Goal: Task Accomplishment & Management: Manage account settings

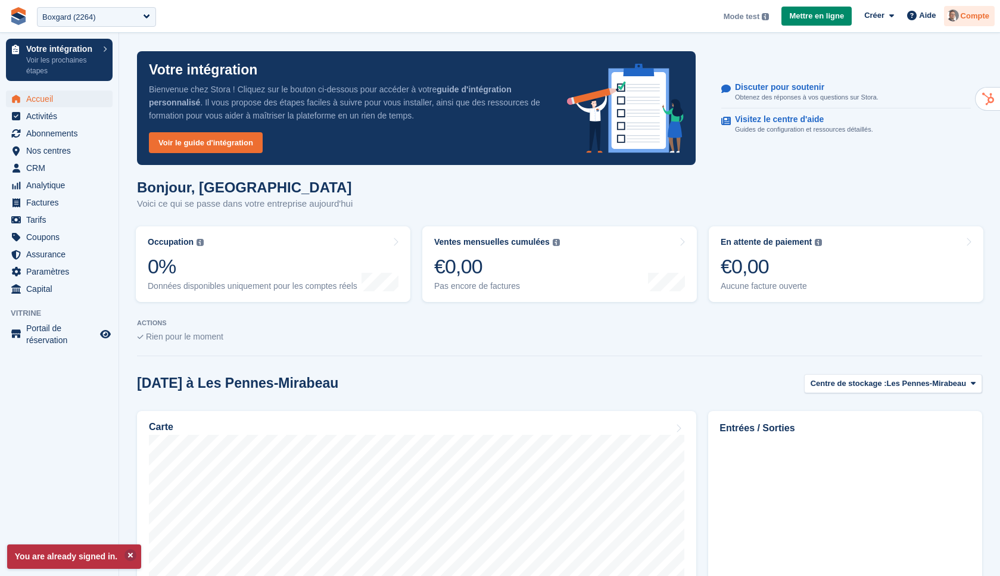
click at [975, 17] on span "Compte" at bounding box center [975, 16] width 29 height 12
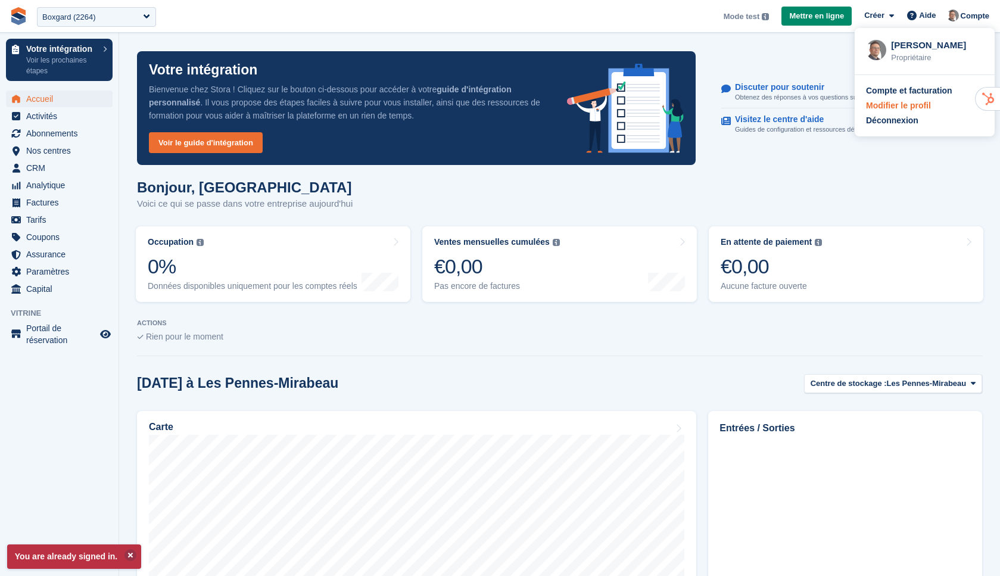
click at [910, 110] on div "Modifier le profil" at bounding box center [898, 105] width 65 height 13
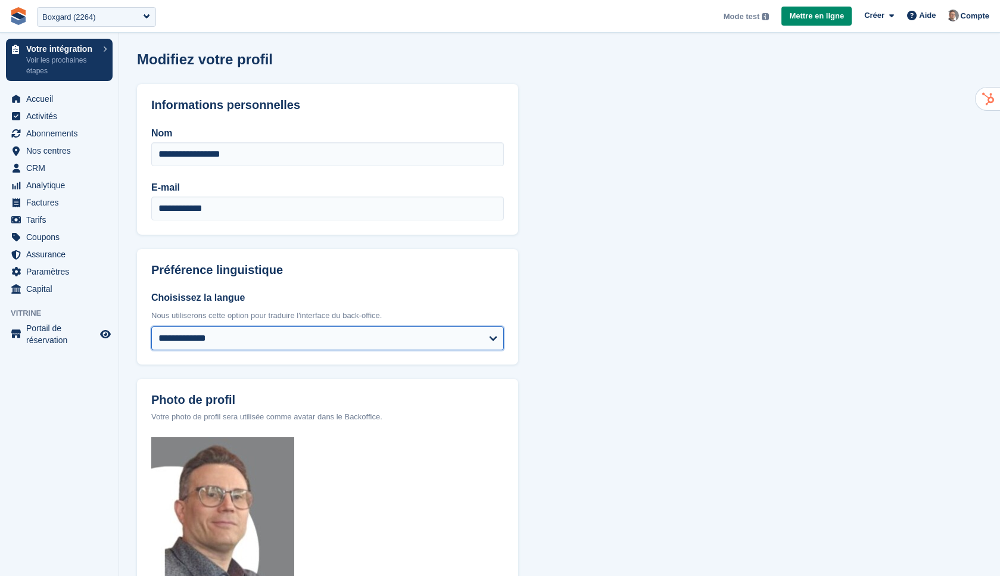
click at [257, 327] on select "**********" at bounding box center [327, 338] width 353 height 24
select select "*****"
click select "**********"
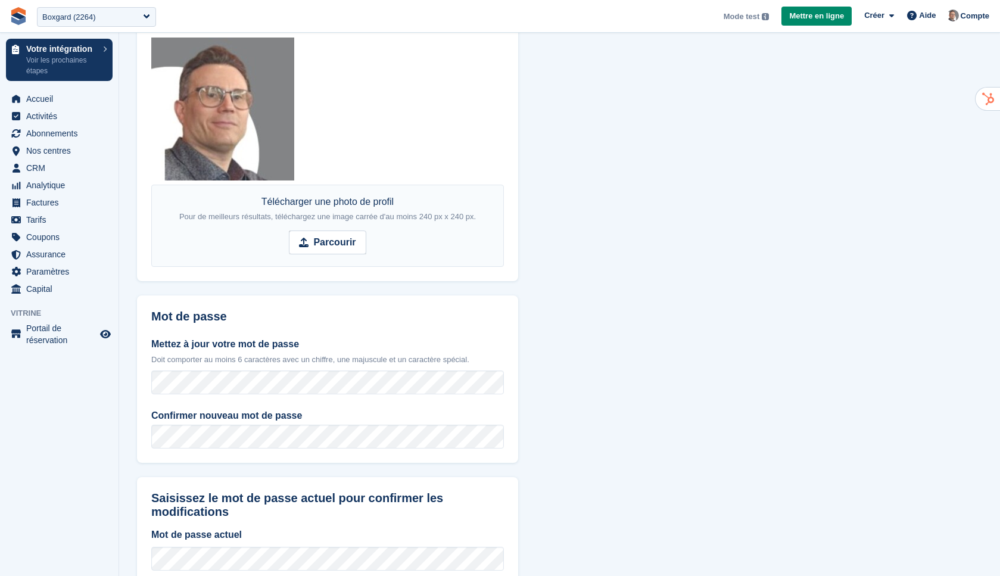
scroll to position [478, 0]
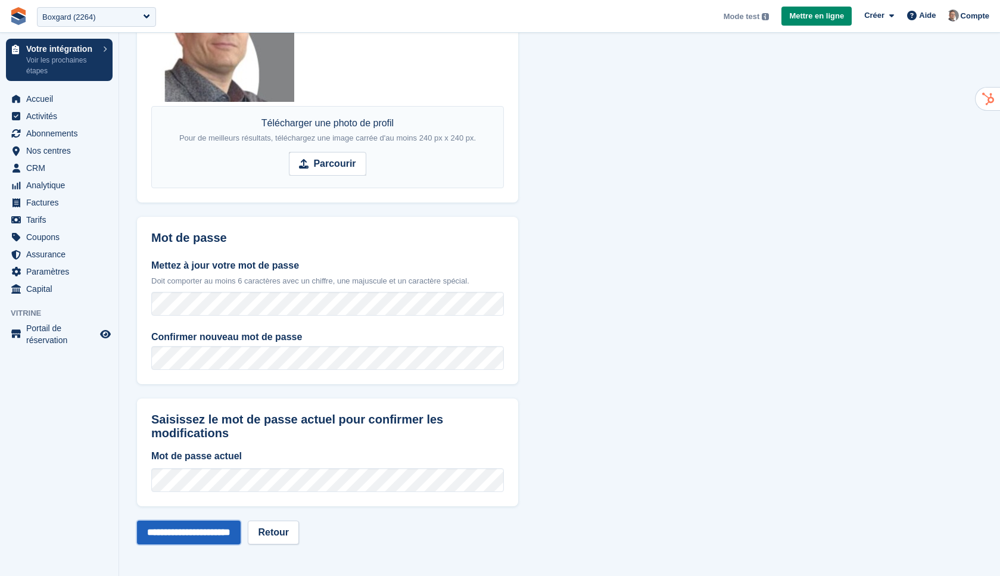
click input "**********"
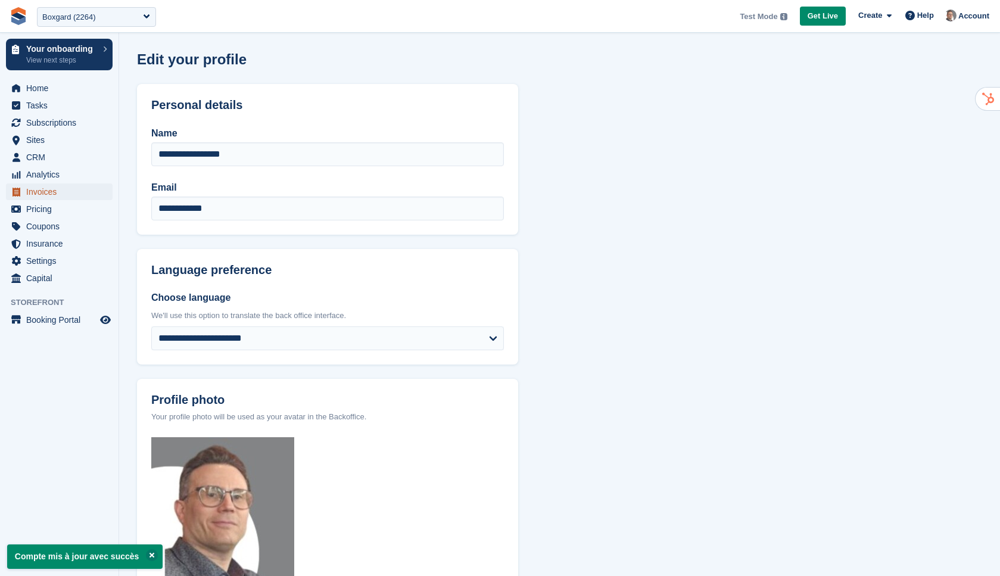
click at [54, 194] on span "Invoices" at bounding box center [61, 191] width 71 height 17
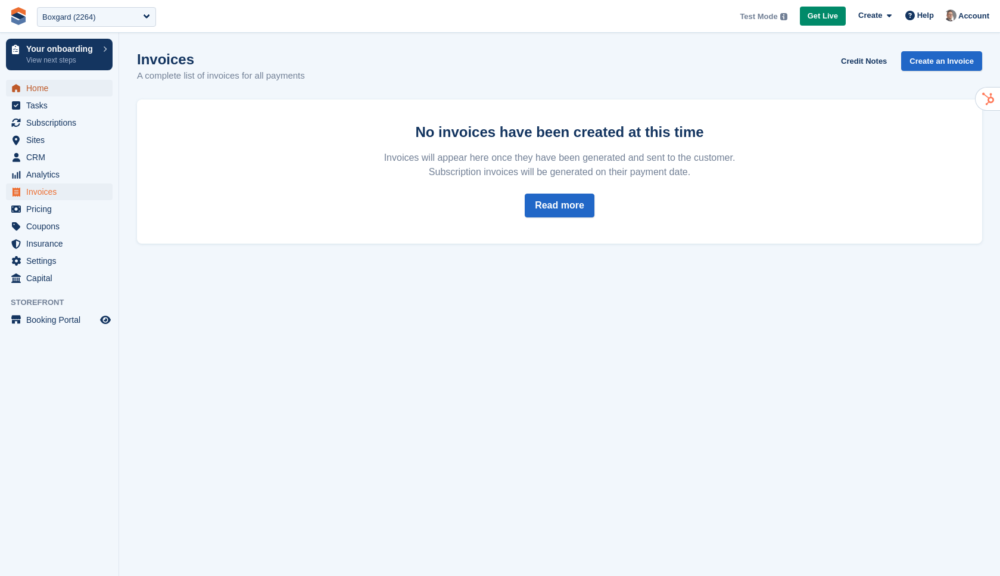
click at [41, 92] on span "Home" at bounding box center [61, 88] width 71 height 17
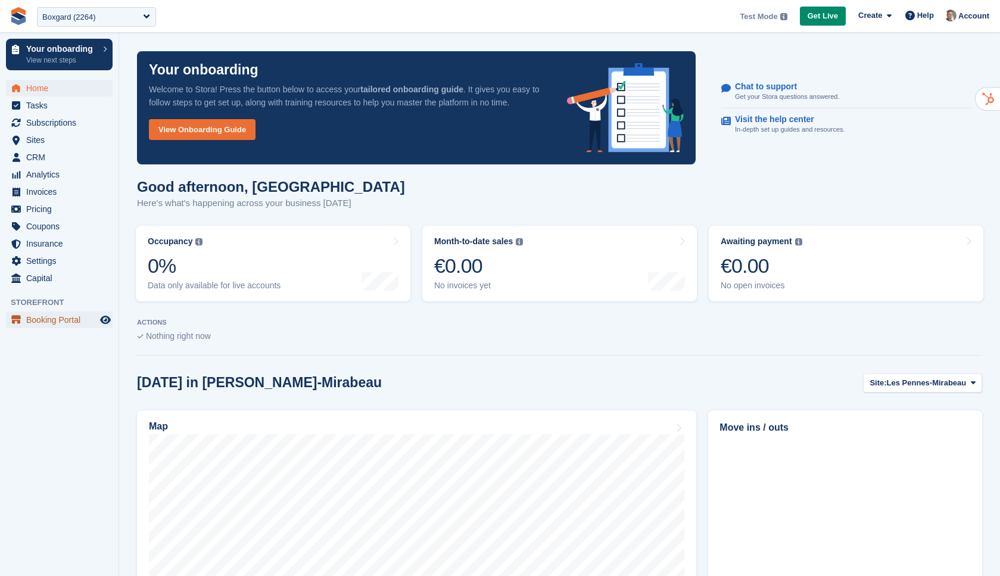
click at [68, 326] on span "Booking Portal" at bounding box center [61, 320] width 71 height 17
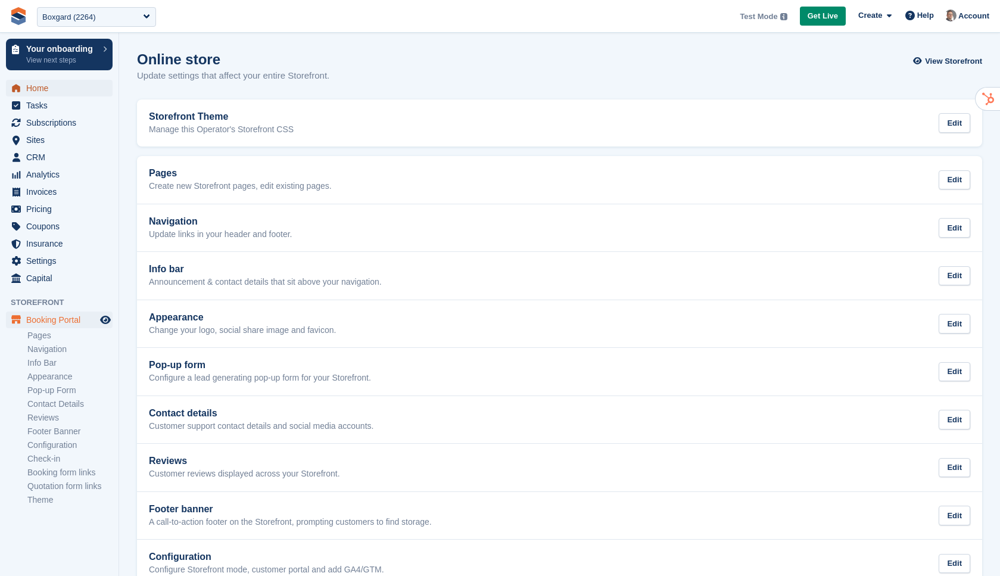
click at [36, 86] on span "Home" at bounding box center [61, 88] width 71 height 17
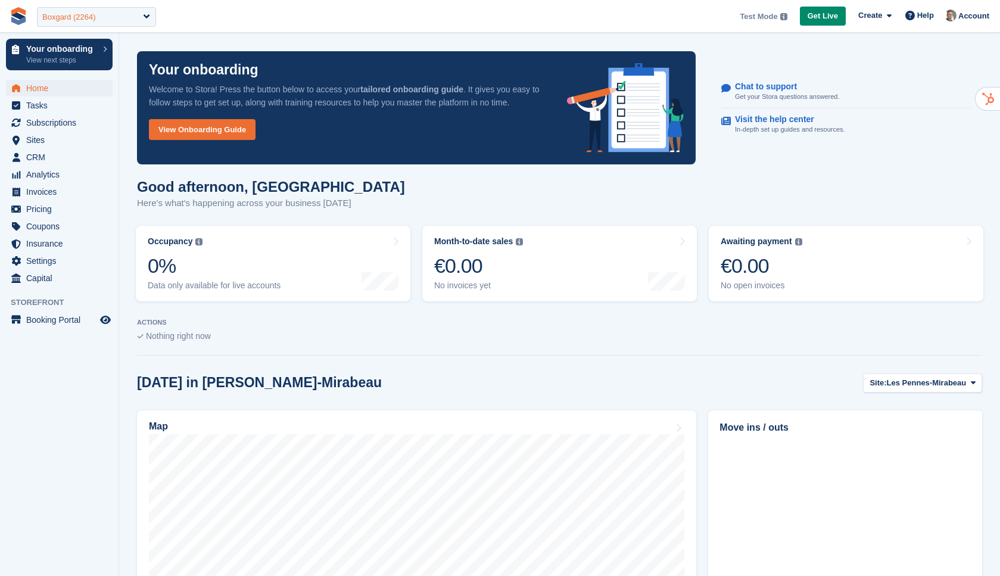
click at [137, 15] on div "Boxgard (2264)" at bounding box center [96, 17] width 119 height 20
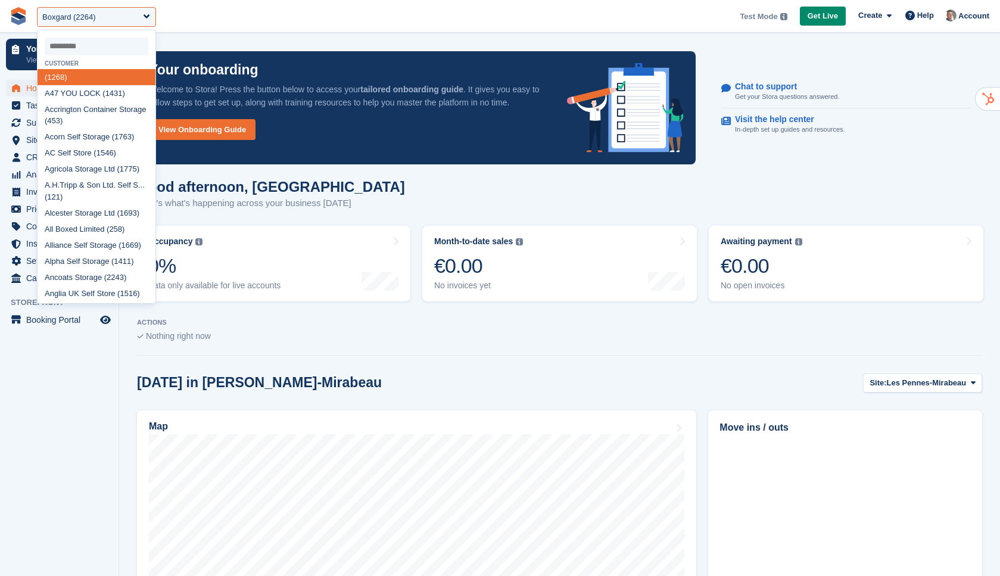
click at [112, 43] on input "select-one" at bounding box center [97, 47] width 104 height 18
click at [144, 15] on div "Boxgard (2264)" at bounding box center [96, 17] width 119 height 20
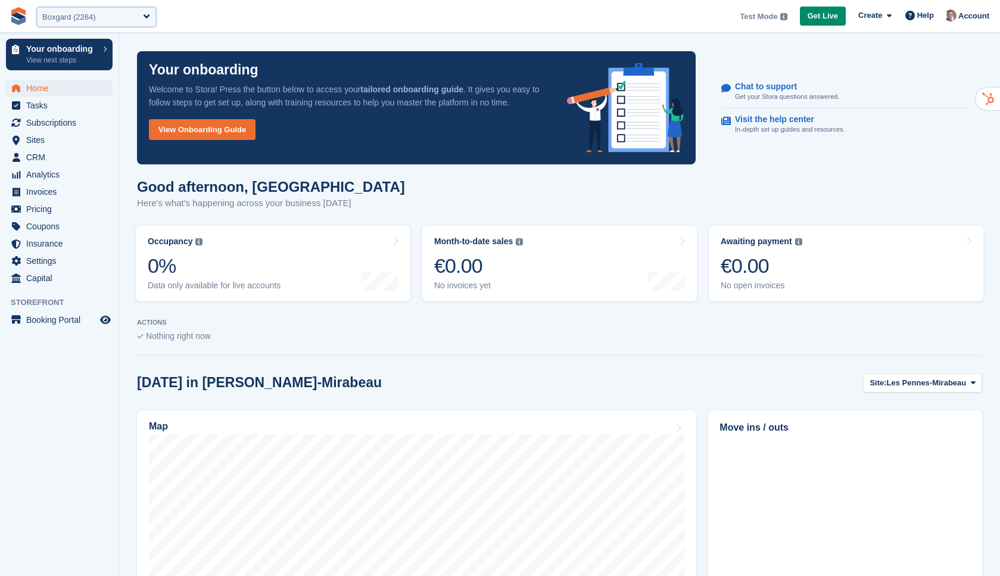
click at [144, 15] on div "Boxgard (2264)" at bounding box center [96, 17] width 119 height 20
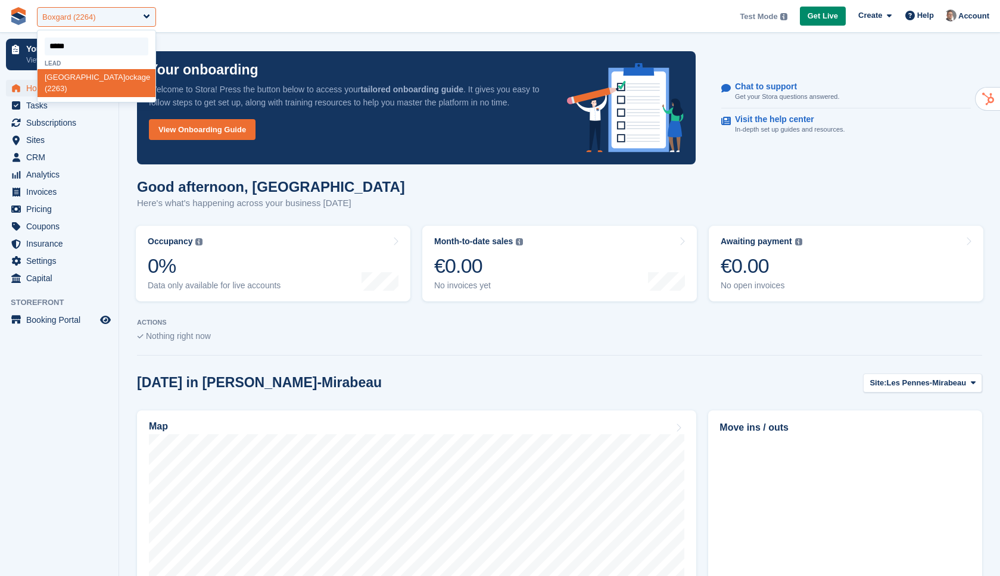
click at [89, 12] on div "Boxgard (2264)" at bounding box center [69, 17] width 54 height 12
drag, startPoint x: 63, startPoint y: 382, endPoint x: 108, endPoint y: 340, distance: 61.9
click at [63, 382] on aside "Your onboarding View next steps Home Tasks Subscriptions Subscriptions Subscrip…" at bounding box center [59, 291] width 119 height 516
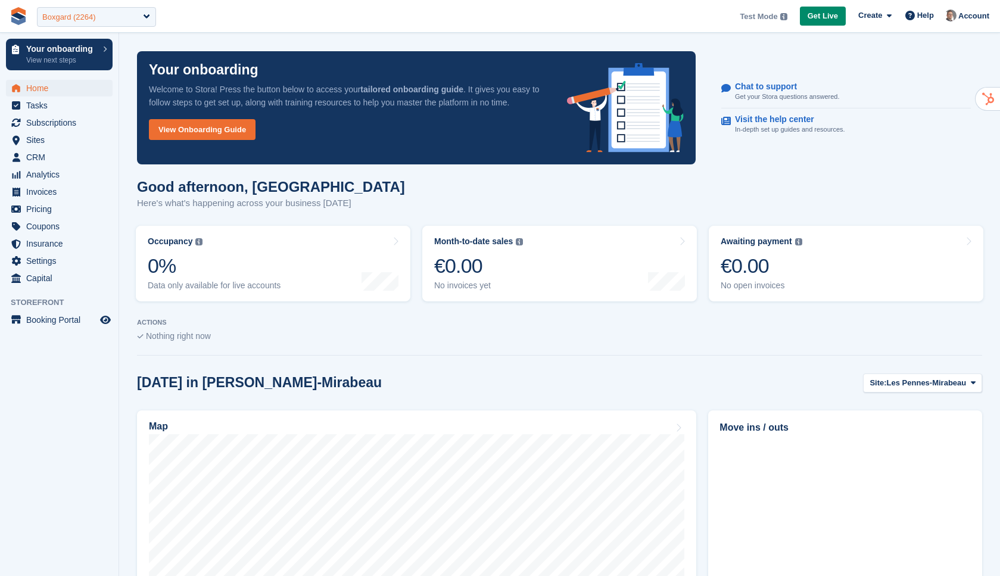
click at [120, 13] on div "Boxgard (2264)" at bounding box center [96, 17] width 119 height 20
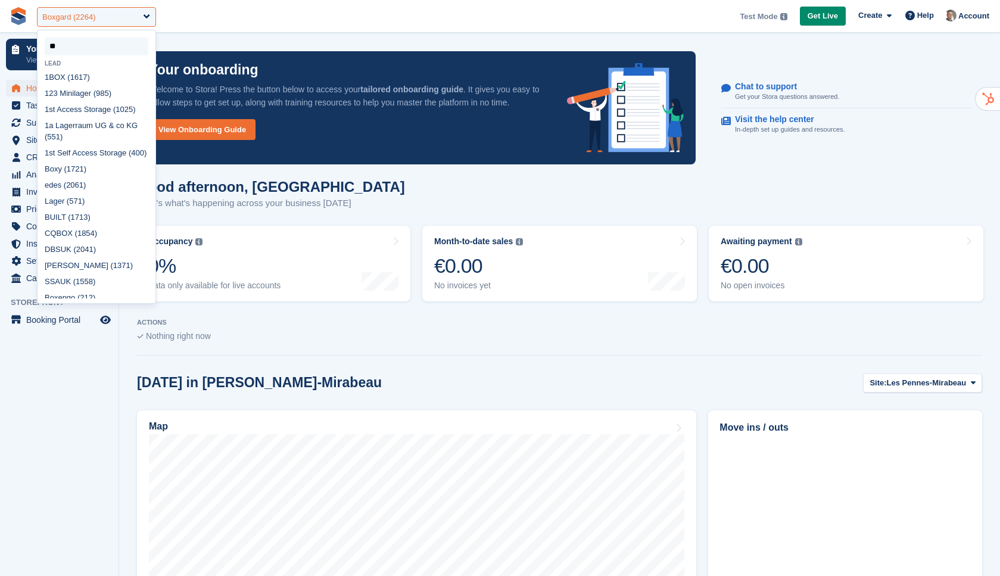
type input "***"
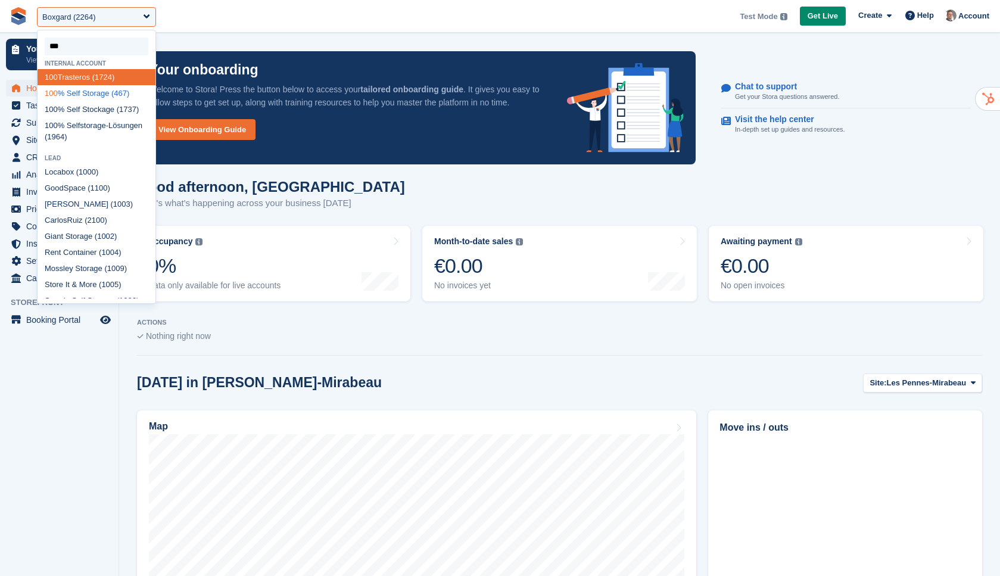
click at [119, 96] on div "100 % Self Storage (467)" at bounding box center [97, 93] width 118 height 16
select select "***"
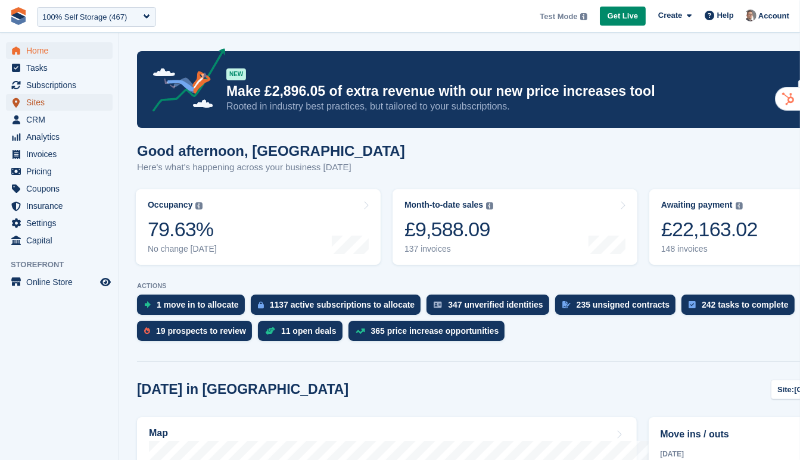
drag, startPoint x: 43, startPoint y: 108, endPoint x: 116, endPoint y: 107, distance: 72.7
click at [43, 108] on span "Sites" at bounding box center [61, 102] width 71 height 17
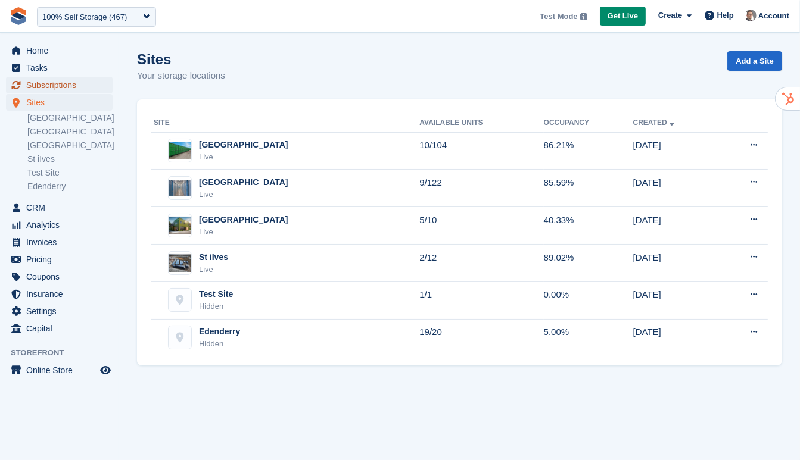
click at [63, 86] on span "Subscriptions" at bounding box center [61, 85] width 71 height 17
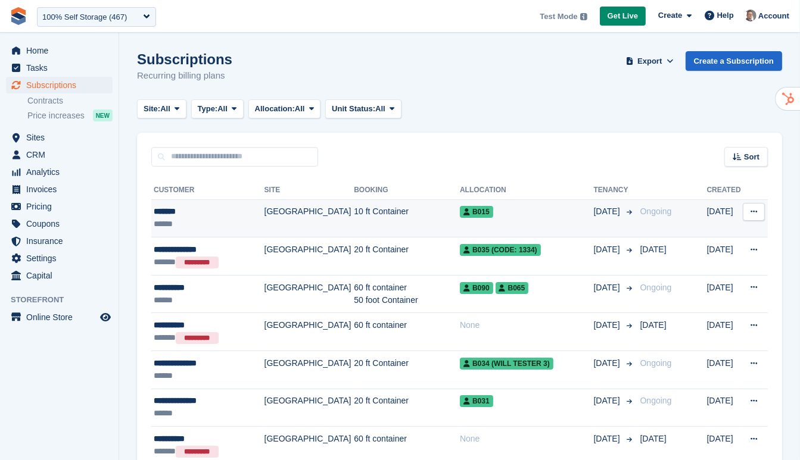
click at [360, 219] on td "10 ft Container" at bounding box center [407, 219] width 106 height 38
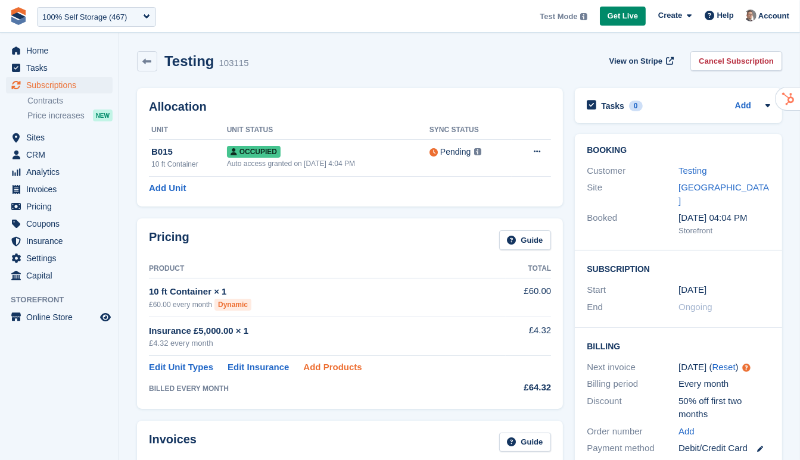
click at [338, 368] on link "Add Products" at bounding box center [332, 368] width 58 height 14
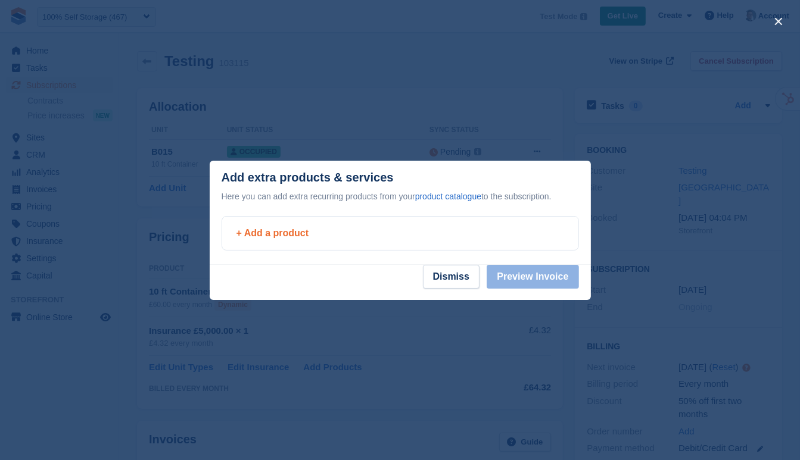
click at [298, 234] on div "+ Add a product" at bounding box center [400, 233] width 328 height 14
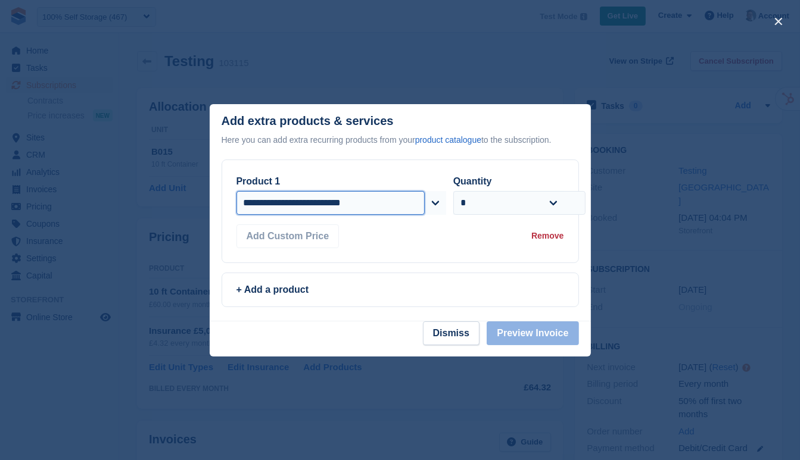
click at [395, 207] on select "**********" at bounding box center [330, 203] width 189 height 24
click at [449, 336] on button "Dismiss" at bounding box center [451, 334] width 57 height 24
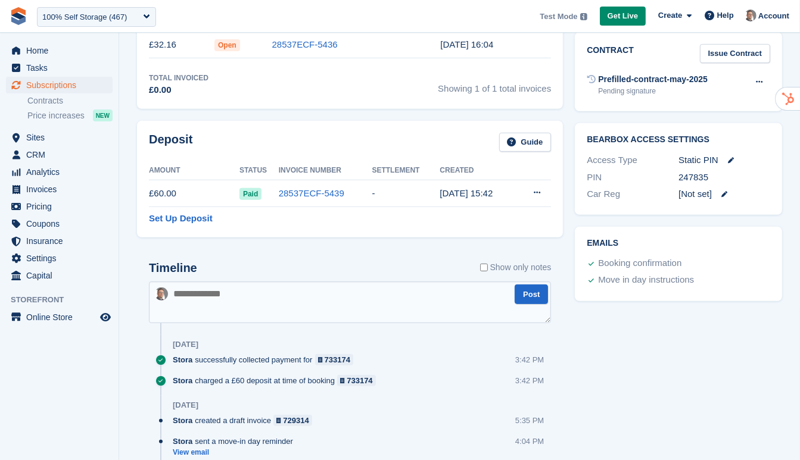
scroll to position [625, 0]
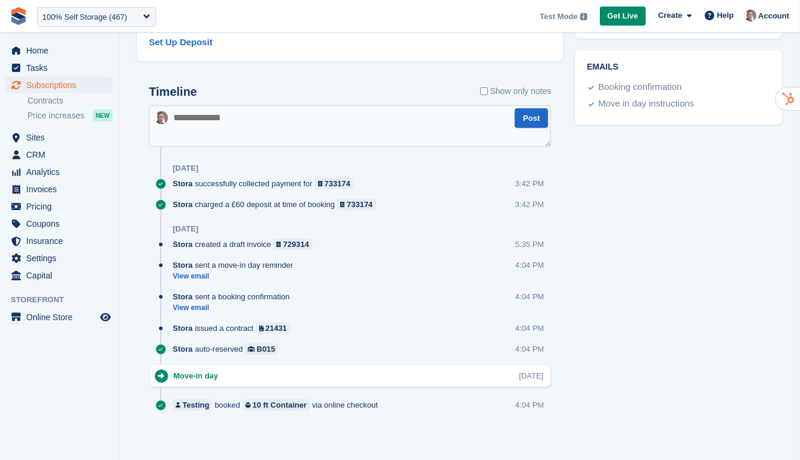
drag, startPoint x: 398, startPoint y: 409, endPoint x: 169, endPoint y: 259, distance: 274.1
click at [169, 259] on div "Timeline Show only notes Post 23 Aug Stora successfully collected payment for 7…" at bounding box center [350, 253] width 402 height 336
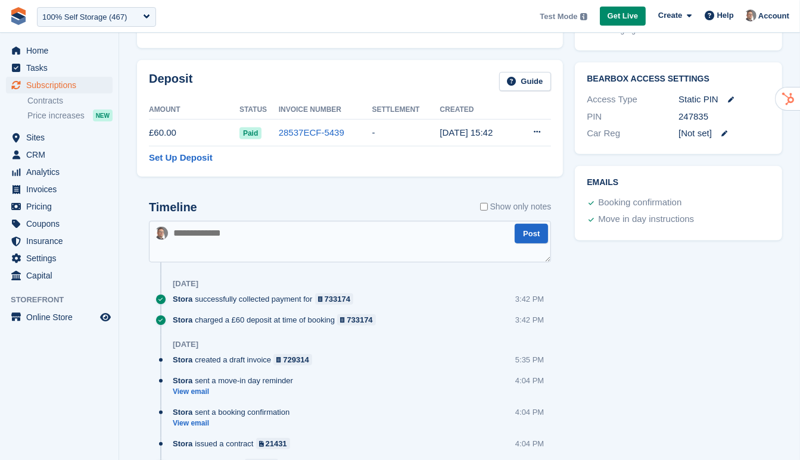
scroll to position [60, 0]
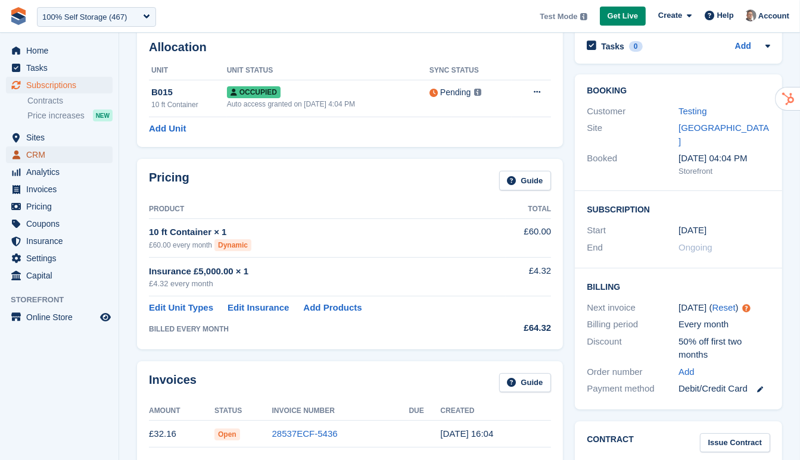
click at [49, 150] on span "CRM" at bounding box center [61, 155] width 71 height 17
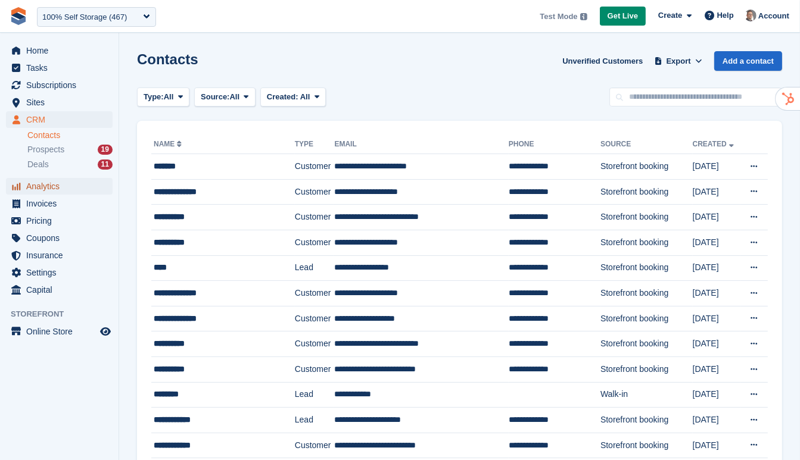
click at [76, 188] on span "Analytics" at bounding box center [61, 186] width 71 height 17
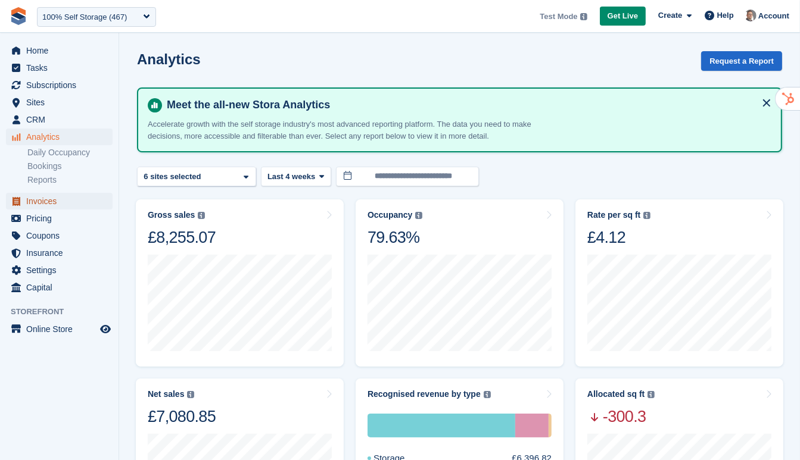
click at [49, 204] on span "Invoices" at bounding box center [61, 201] width 71 height 17
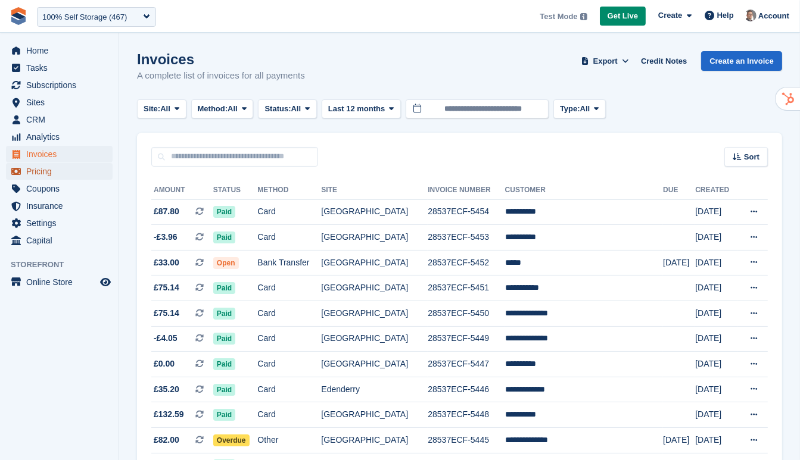
click at [48, 174] on span "Pricing" at bounding box center [61, 171] width 71 height 17
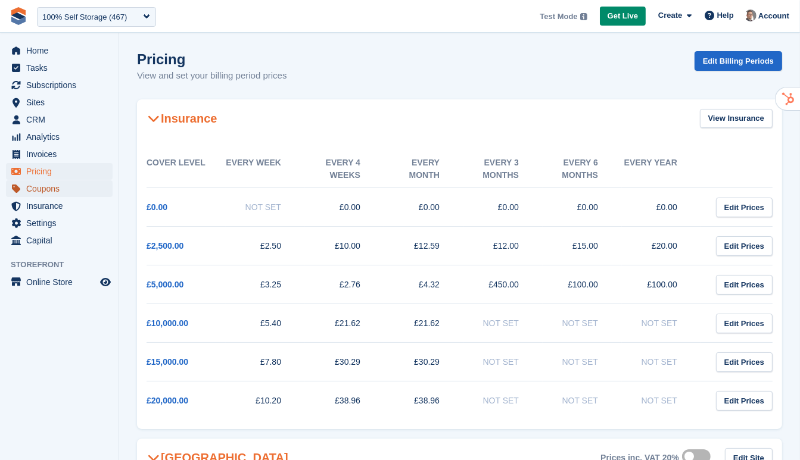
click at [53, 190] on span "Coupons" at bounding box center [61, 188] width 71 height 17
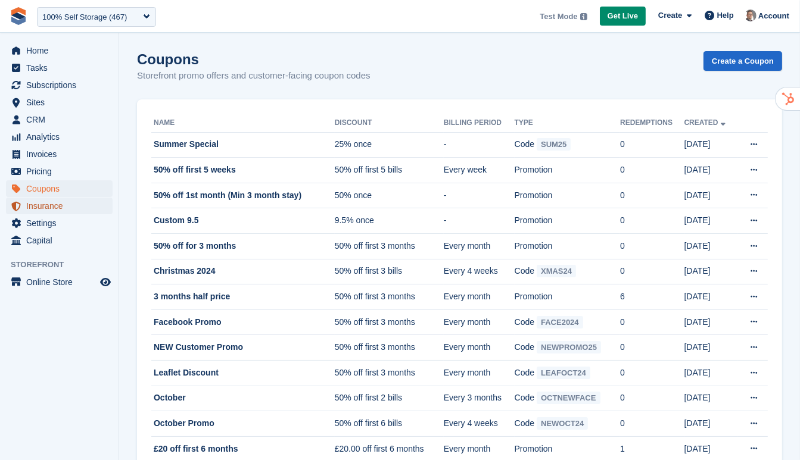
click at [51, 206] on span "Insurance" at bounding box center [61, 206] width 71 height 17
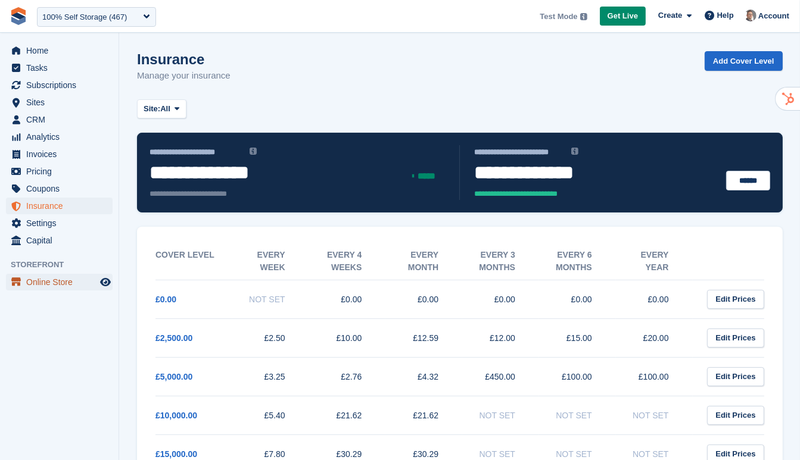
click at [64, 286] on span "Online Store" at bounding box center [61, 282] width 71 height 17
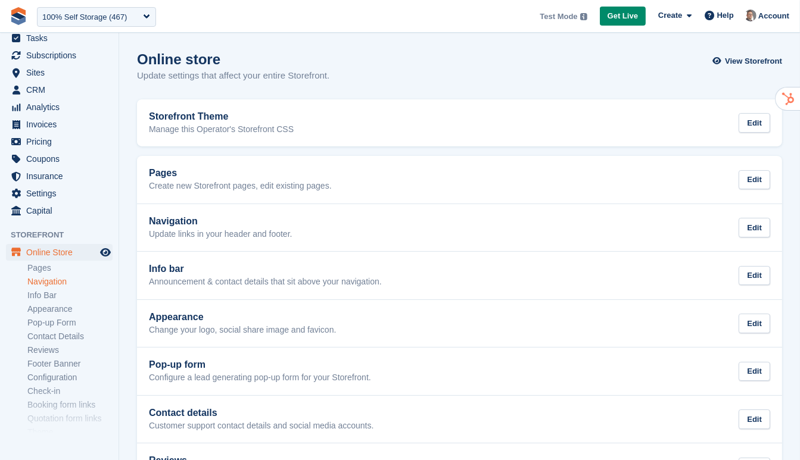
scroll to position [79, 0]
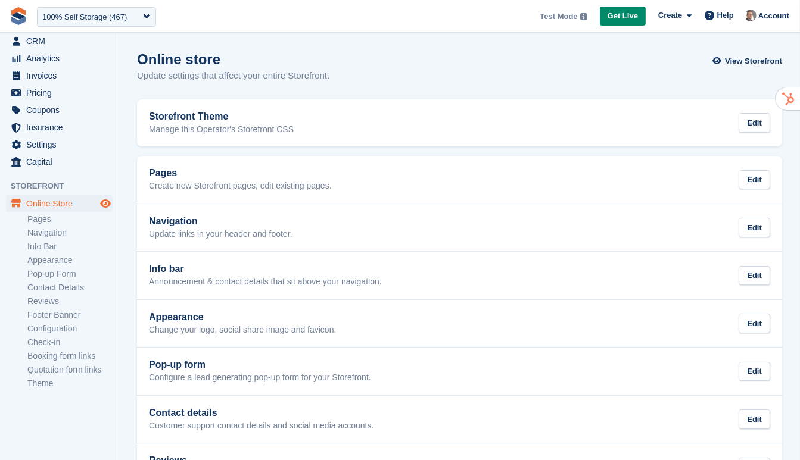
click at [108, 207] on icon "Preview store" at bounding box center [105, 204] width 11 height 10
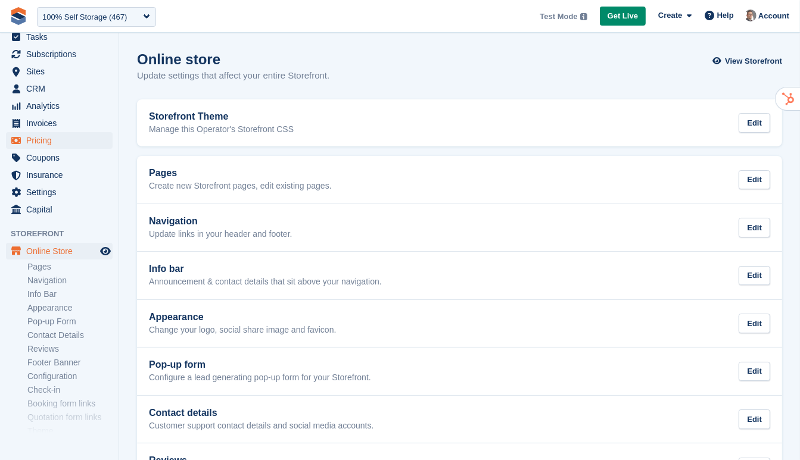
scroll to position [0, 0]
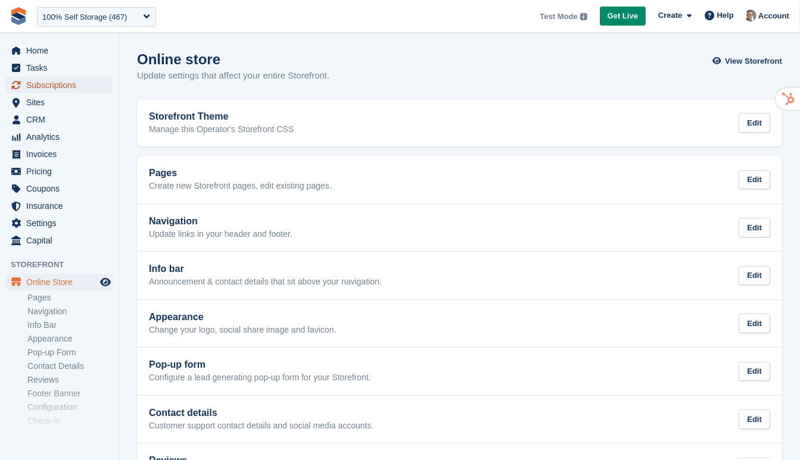
click at [71, 86] on span "Subscriptions" at bounding box center [61, 85] width 71 height 17
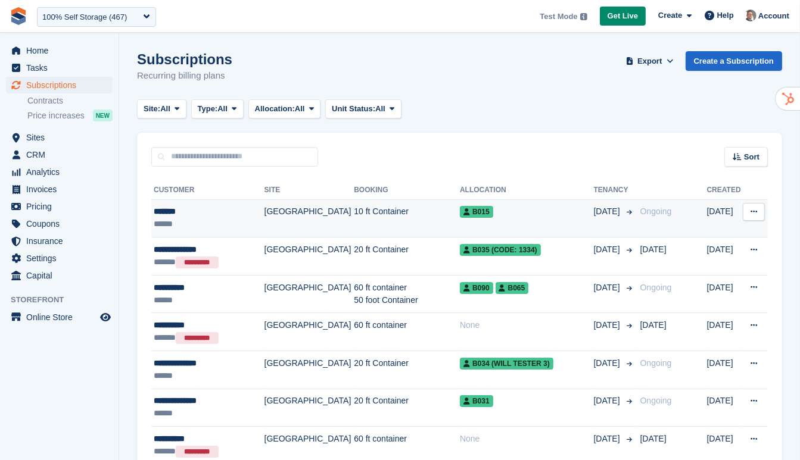
click at [354, 213] on td "10 ft Container" at bounding box center [407, 219] width 106 height 38
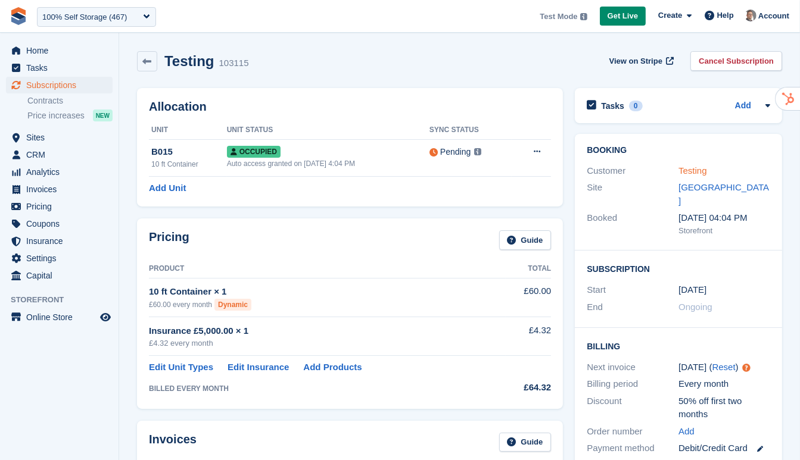
click at [700, 172] on link "Testing" at bounding box center [692, 171] width 29 height 10
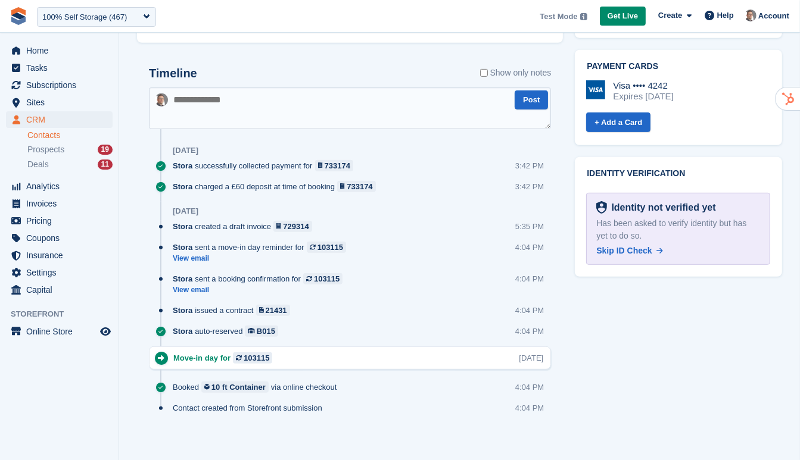
scroll to position [558, 0]
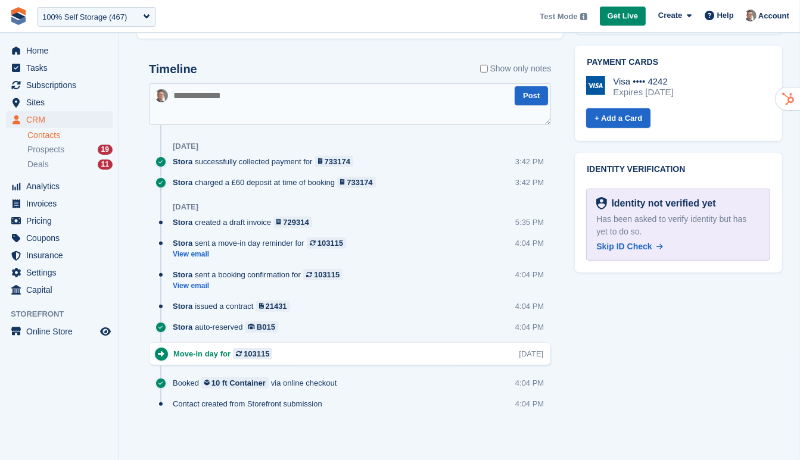
click at [279, 105] on textarea at bounding box center [350, 104] width 402 height 42
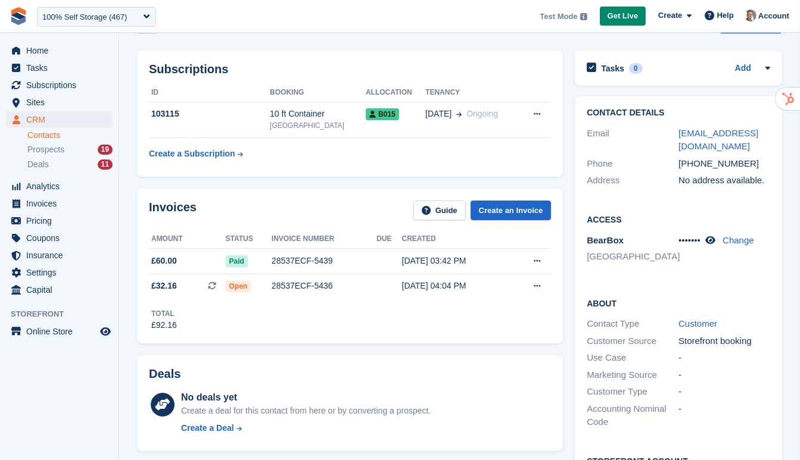
scroll to position [0, 0]
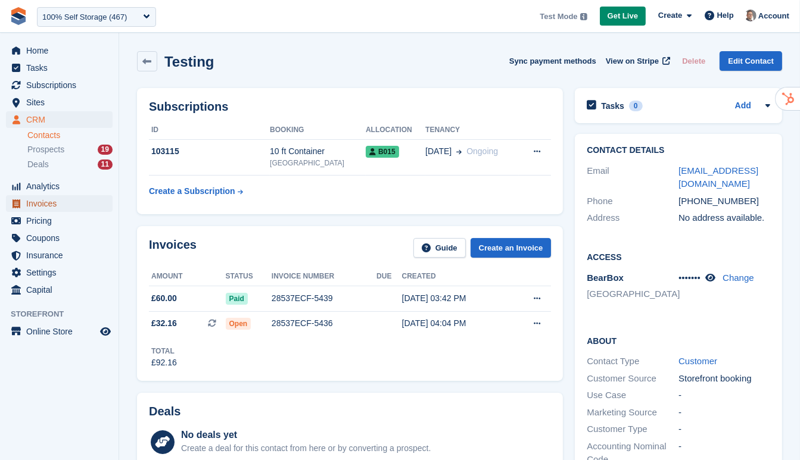
click at [41, 201] on span "Invoices" at bounding box center [61, 203] width 71 height 17
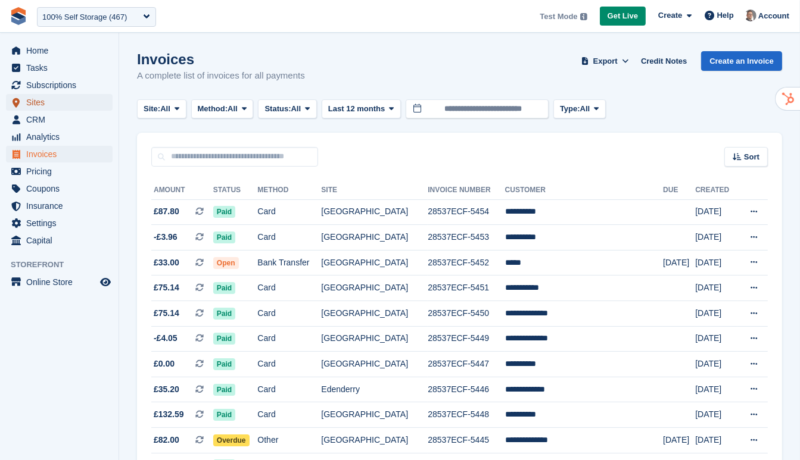
click at [40, 99] on span "Sites" at bounding box center [61, 102] width 71 height 17
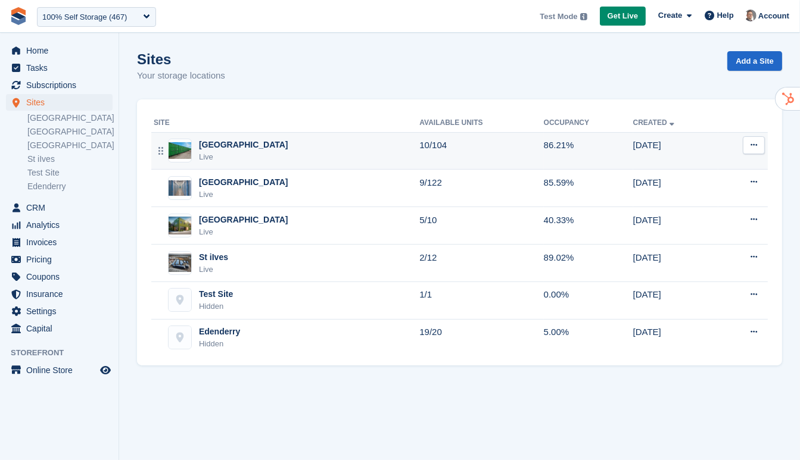
click at [266, 148] on div "Nottingham Live" at bounding box center [287, 151] width 266 height 24
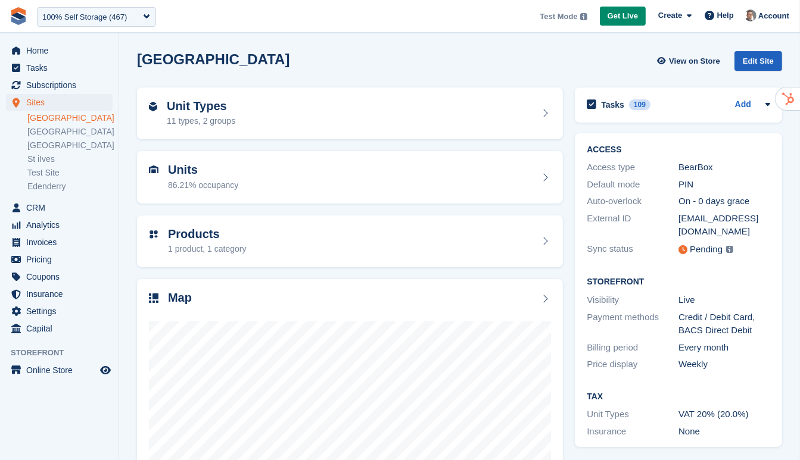
click at [768, 61] on div "Edit Site" at bounding box center [758, 61] width 48 height 20
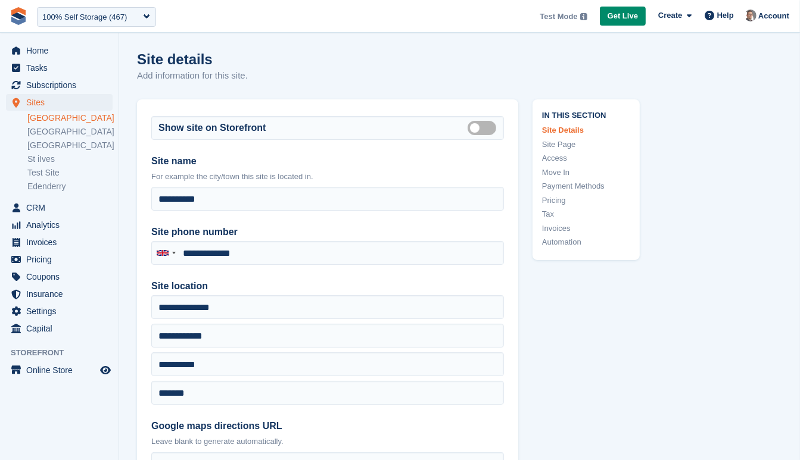
type input "**********"
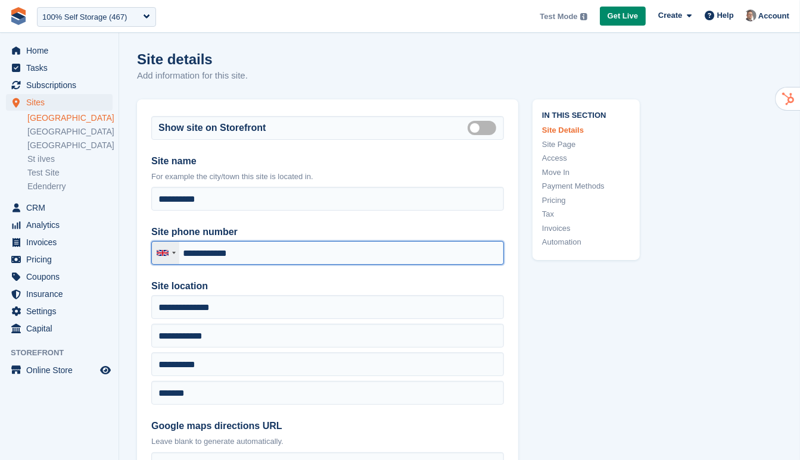
drag, startPoint x: 269, startPoint y: 251, endPoint x: 152, endPoint y: 244, distance: 116.9
click at [152, 244] on div "[GEOGRAPHIC_DATA] +44 [GEOGRAPHIC_DATA] (‫[GEOGRAPHIC_DATA]‬‎) +93 [GEOGRAPHIC_…" at bounding box center [327, 253] width 353 height 24
